Goal: Transaction & Acquisition: Purchase product/service

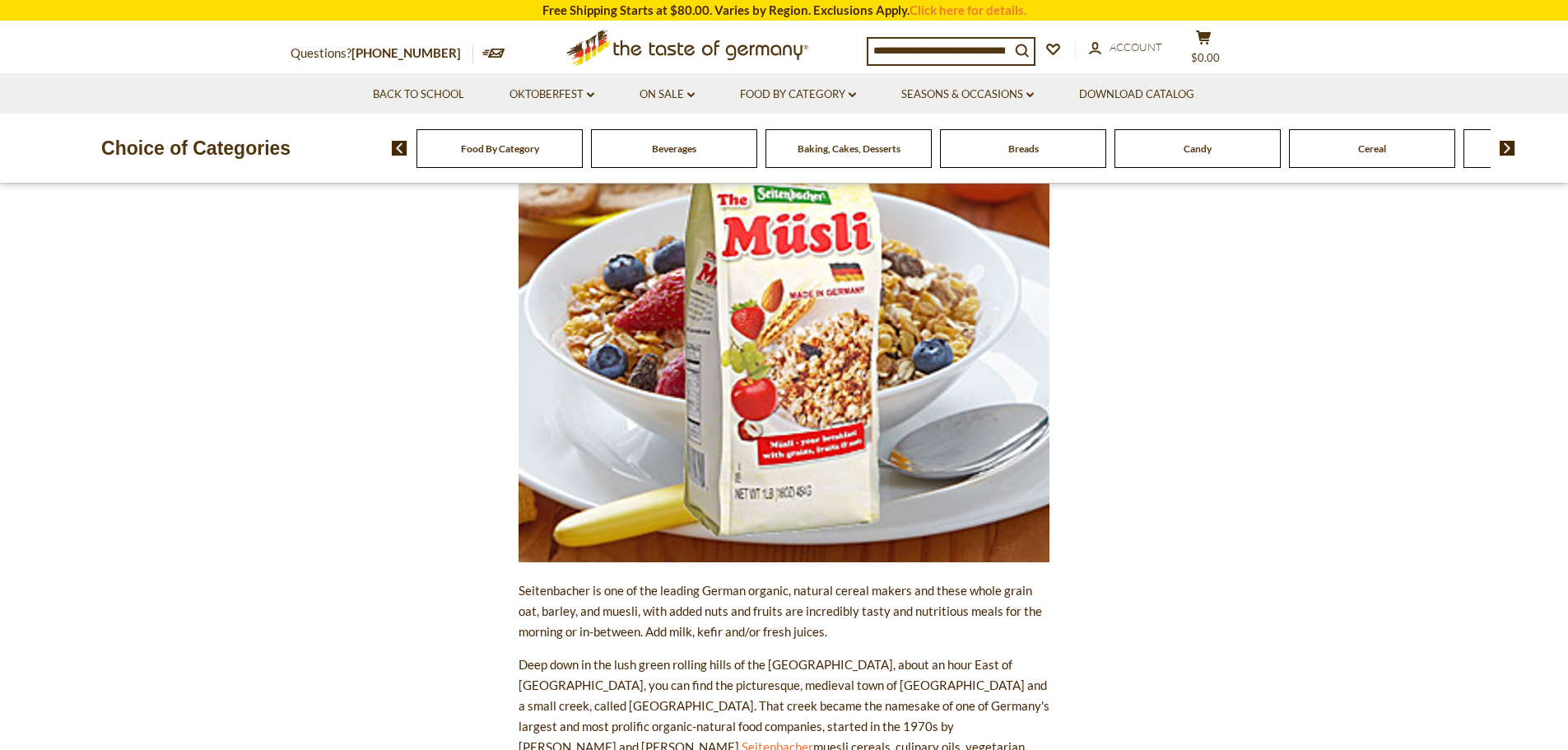
scroll to position [494, 0]
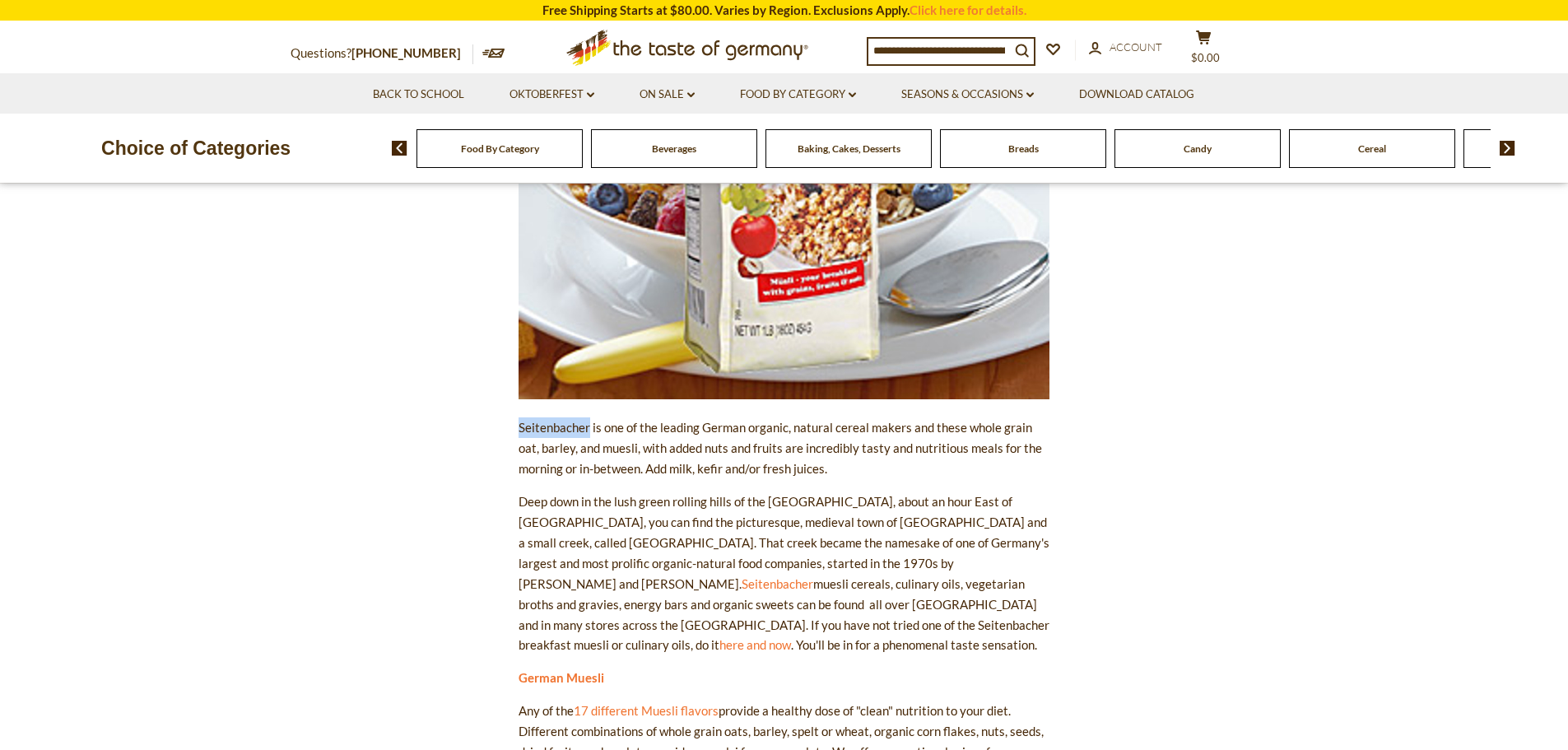
drag, startPoint x: 588, startPoint y: 428, endPoint x: 517, endPoint y: 422, distance: 71.3
click at [517, 422] on article "Home Blog German Muesli from Seitenbacher: organic and natural food at its best…" at bounding box center [784, 681] width 1568 height 1966
copy p "Seitenbacher"
click at [876, 94] on li "Food By Category dropdown_arrow All Food By Category Taste of Germany Collectio…" at bounding box center [798, 94] width 159 height 41
click at [862, 94] on li "Food By Category dropdown_arrow All Food By Category Taste of Germany Collectio…" at bounding box center [798, 94] width 159 height 41
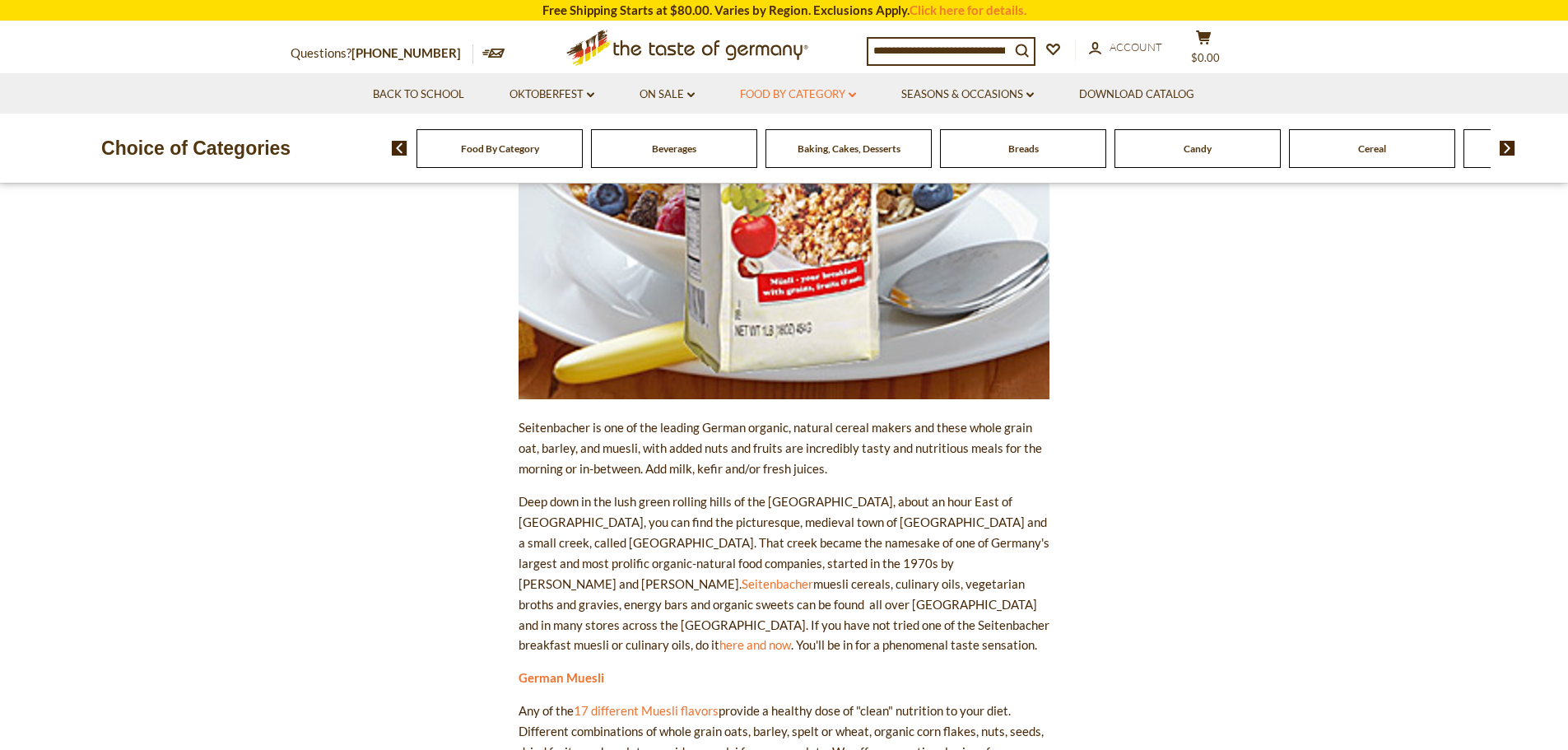
click at [850, 90] on link "Food By Category dropdown_arrow" at bounding box center [798, 94] width 116 height 19
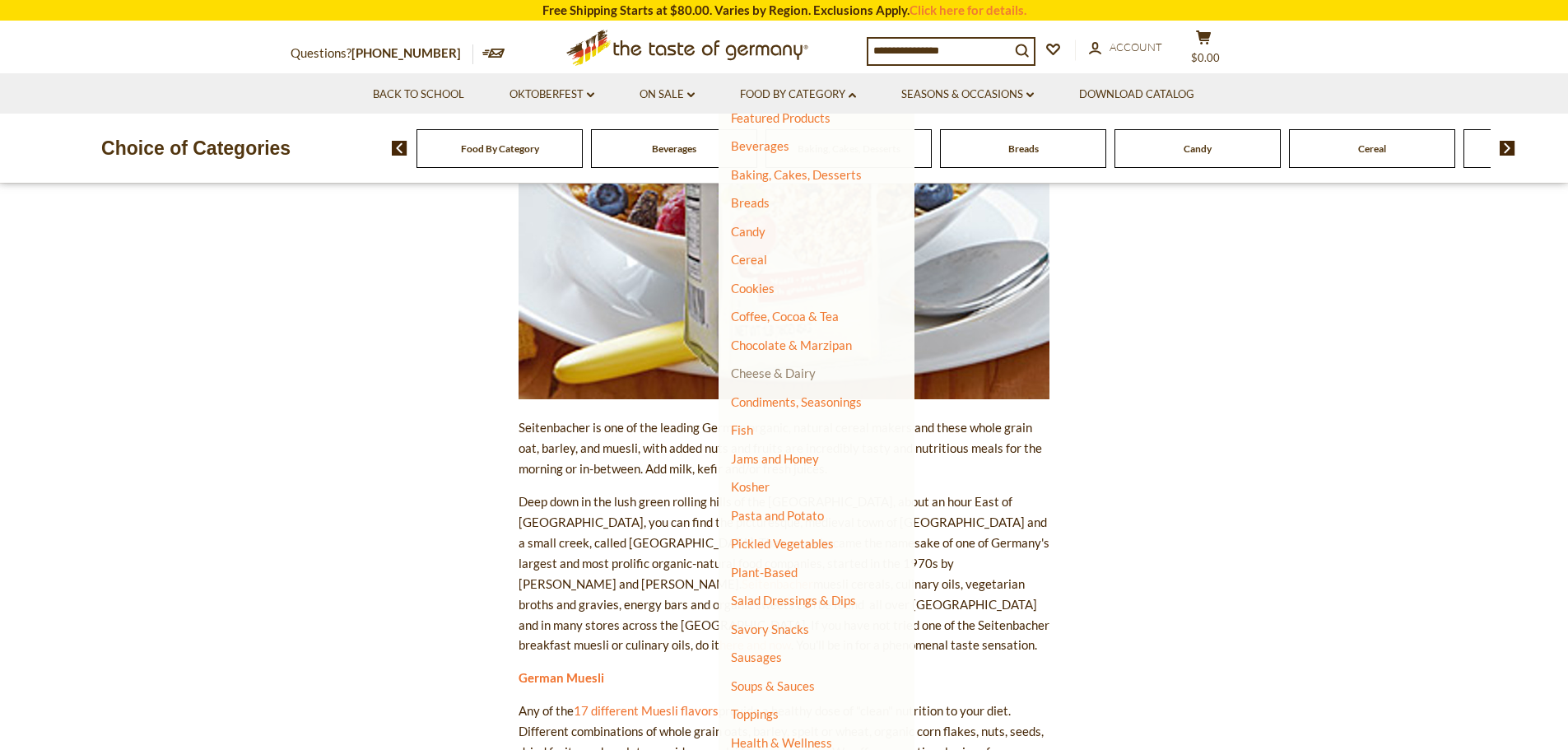
scroll to position [138, 0]
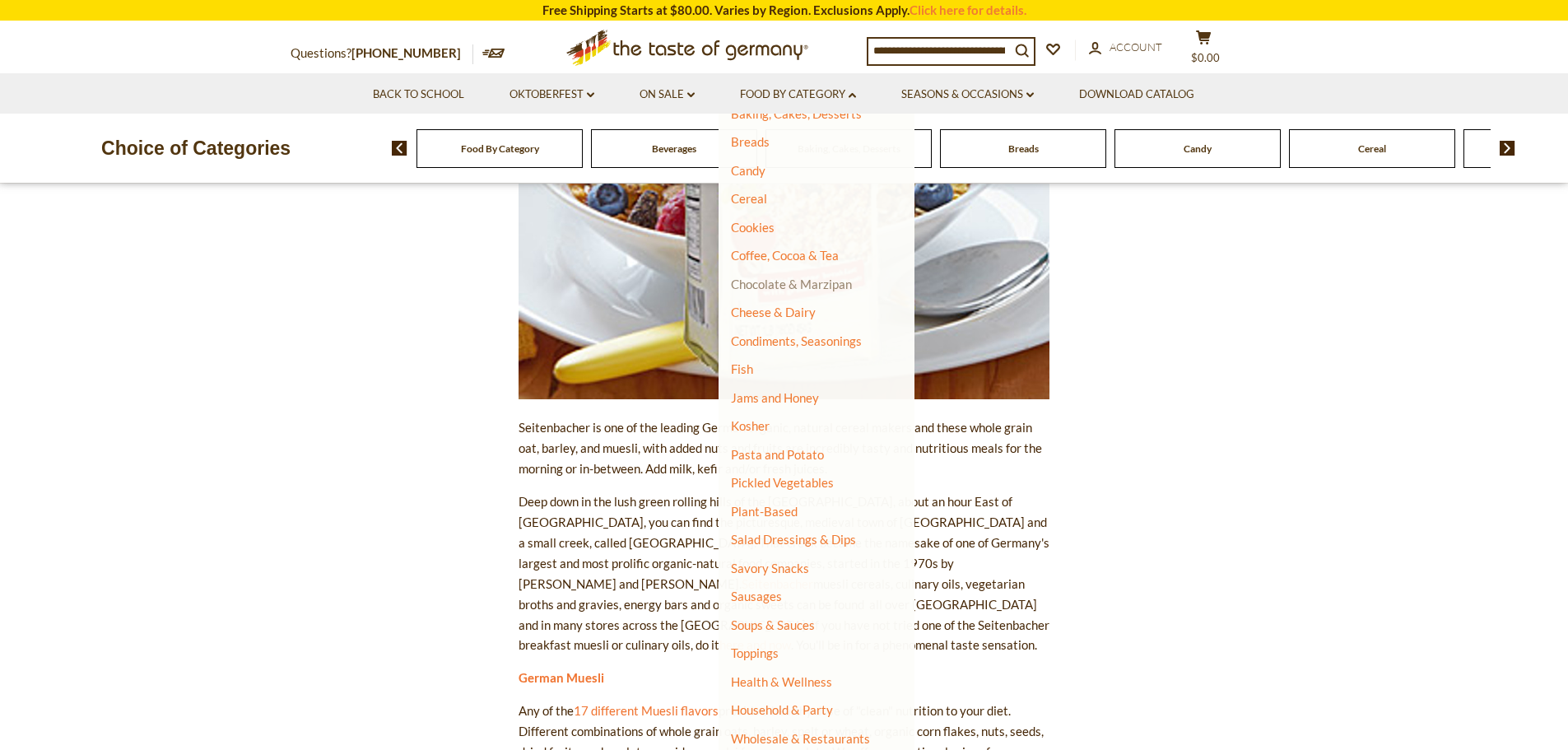
click at [812, 287] on link "Chocolate & Marzipan" at bounding box center [791, 284] width 121 height 15
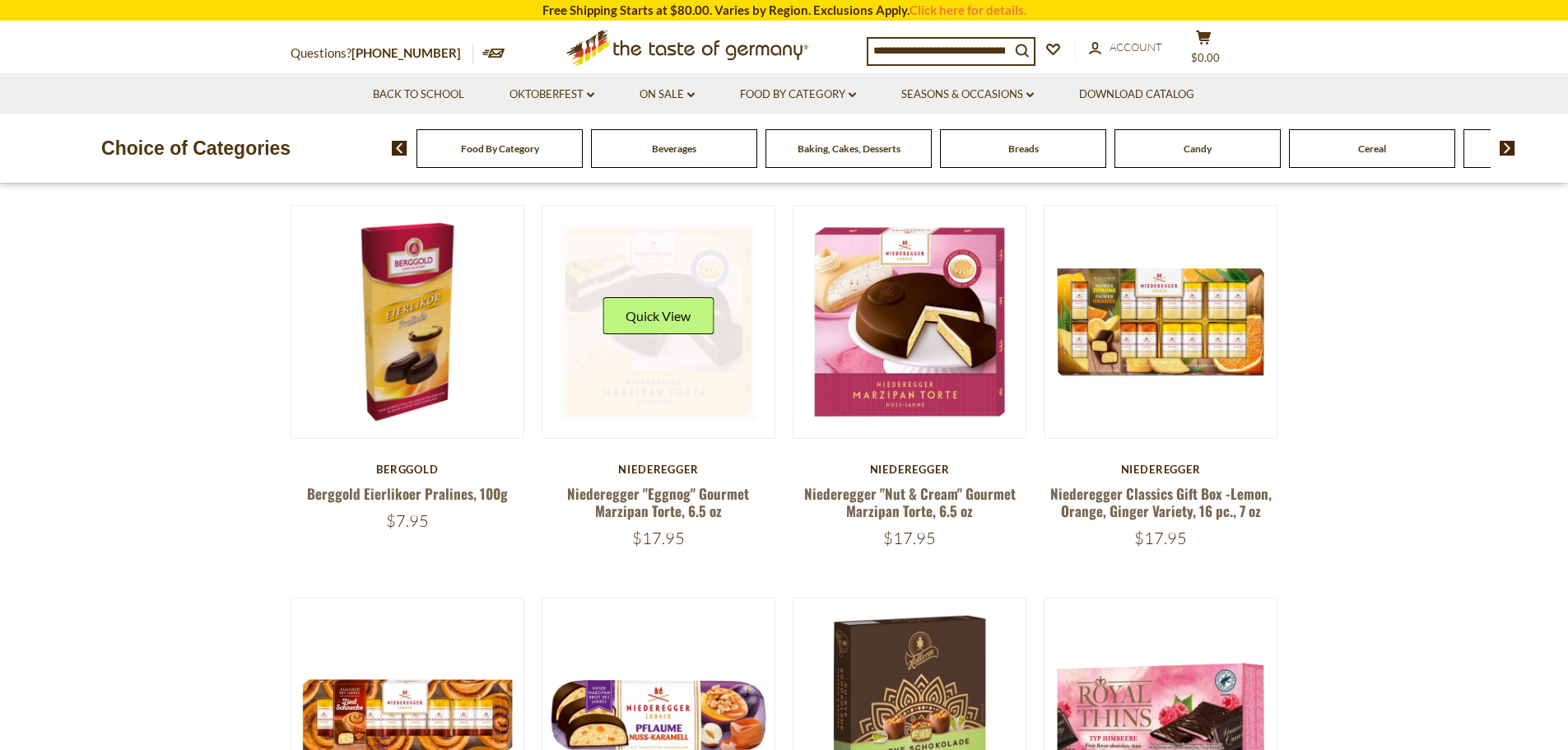
scroll to position [165, 0]
